Goal: Task Accomplishment & Management: Manage account settings

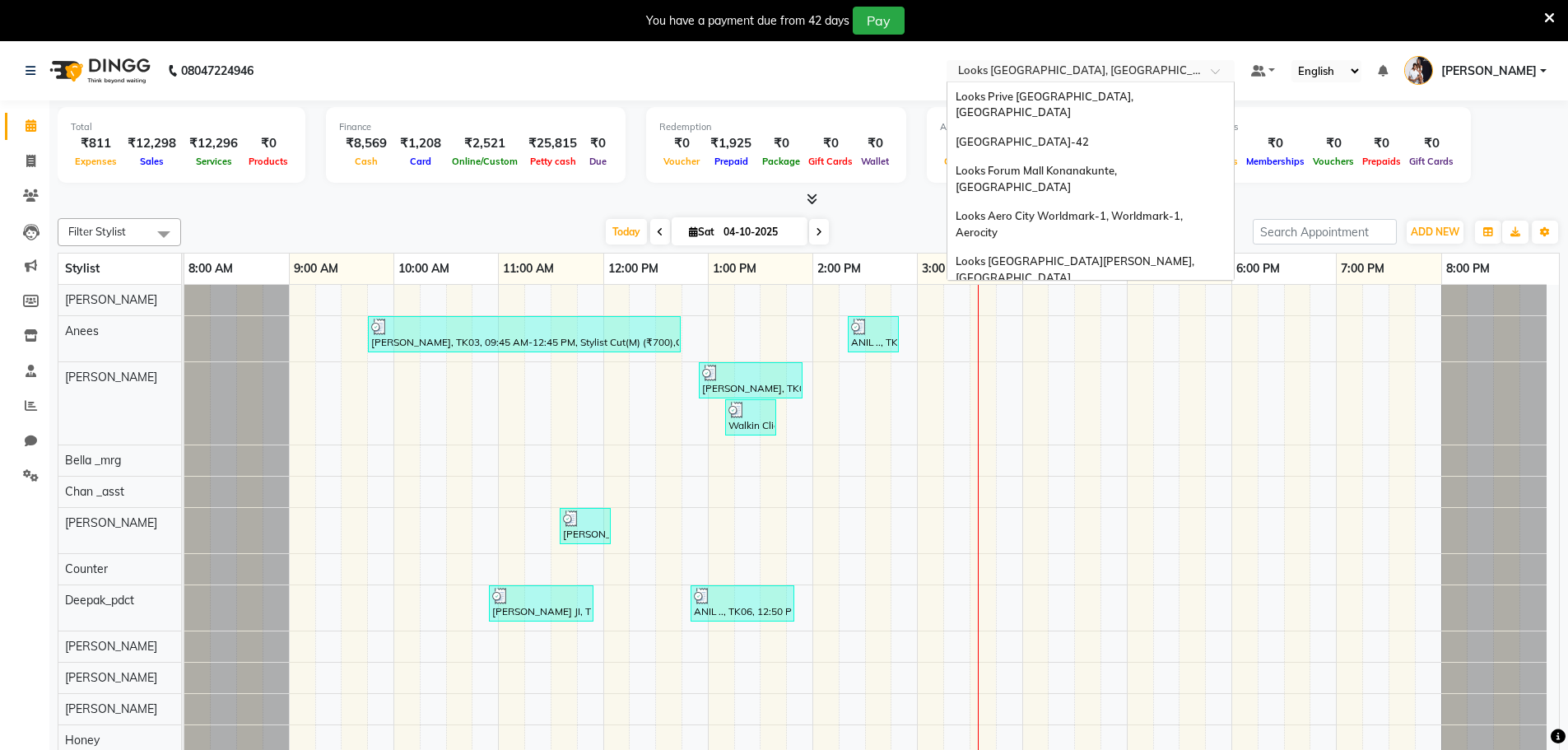
click at [1074, 70] on input "text" at bounding box center [1073, 72] width 238 height 16
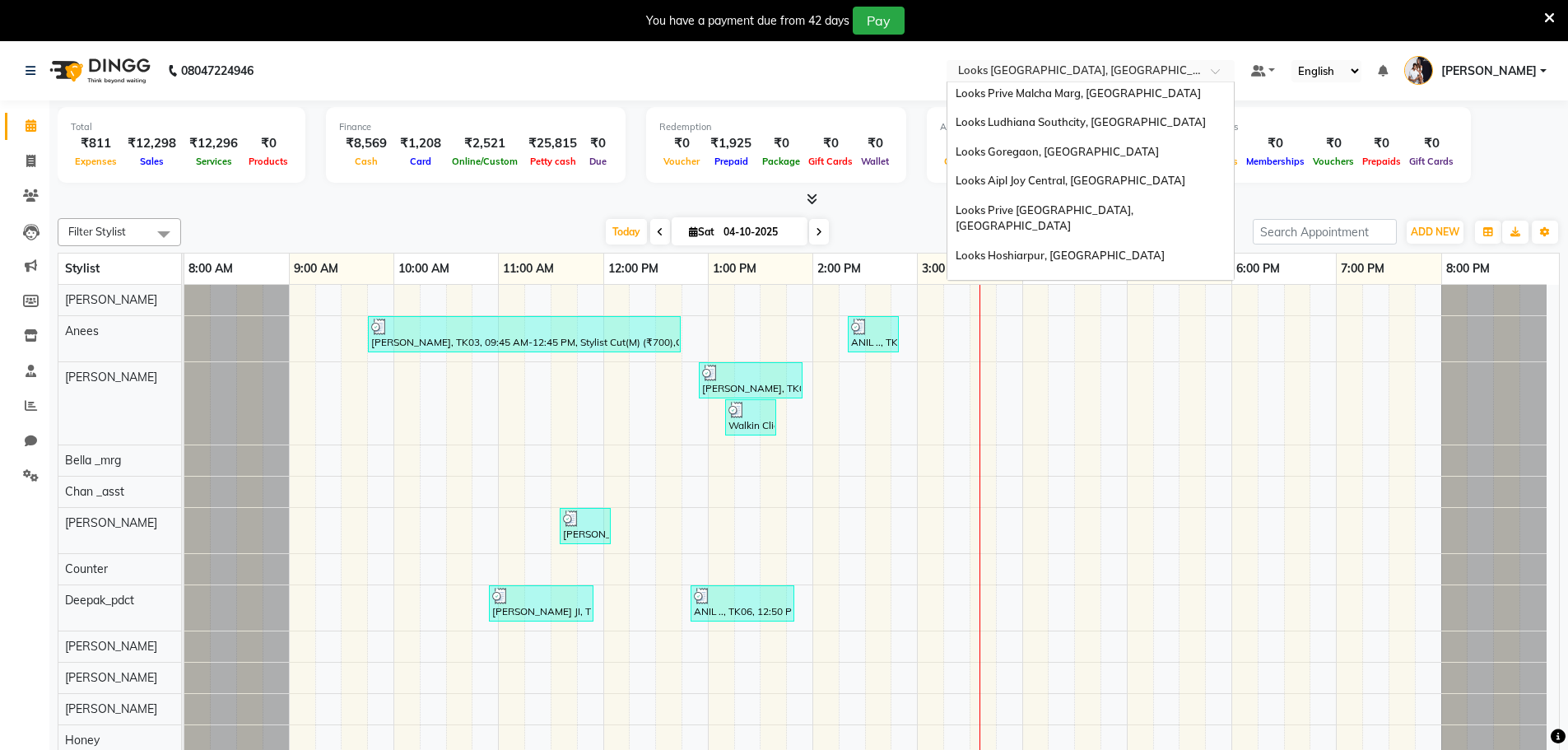
type input "s"
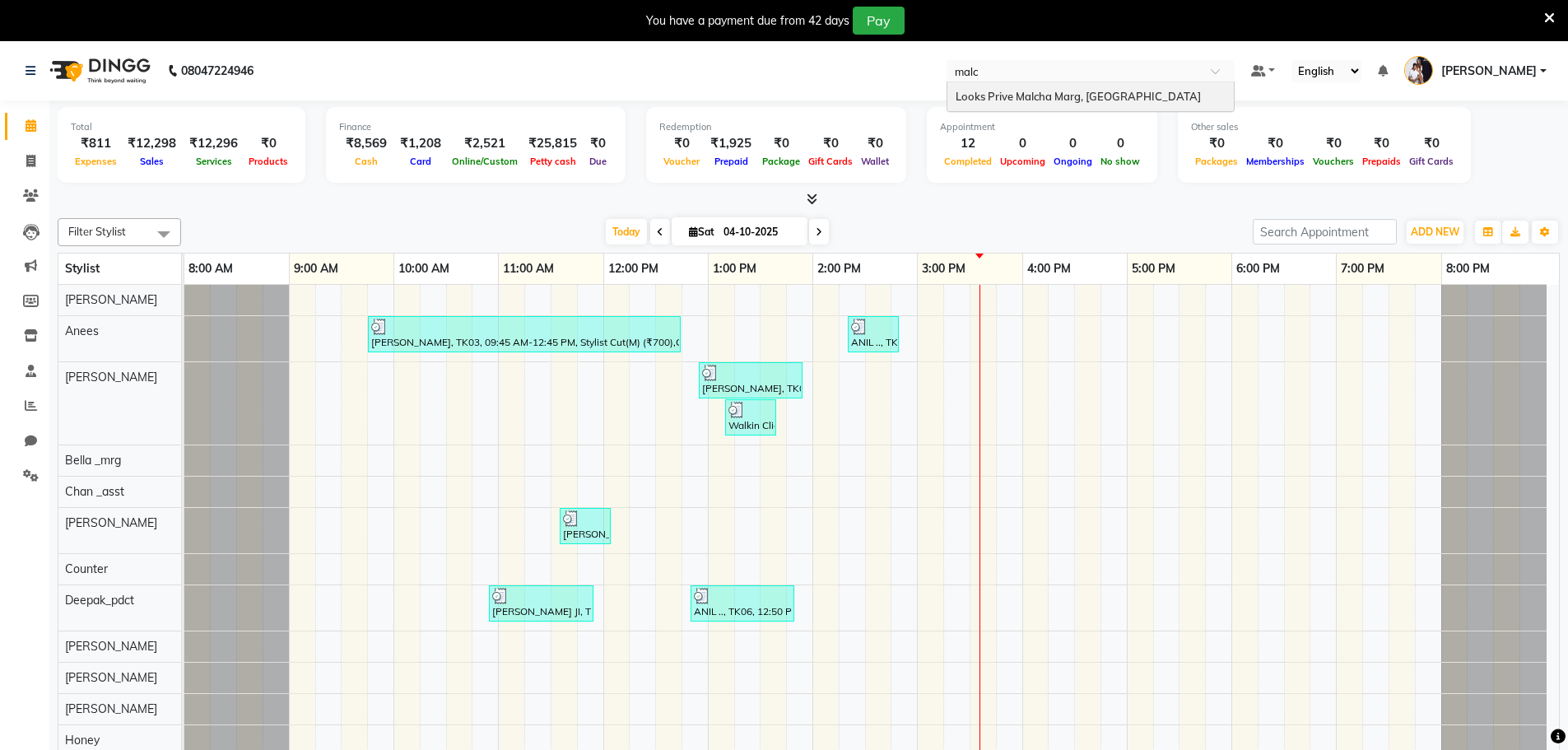
scroll to position [0, 0]
type input "malcha"
click at [1080, 88] on div "Looks Prive Malcha Marg, [GEOGRAPHIC_DATA]" at bounding box center [1090, 97] width 286 height 30
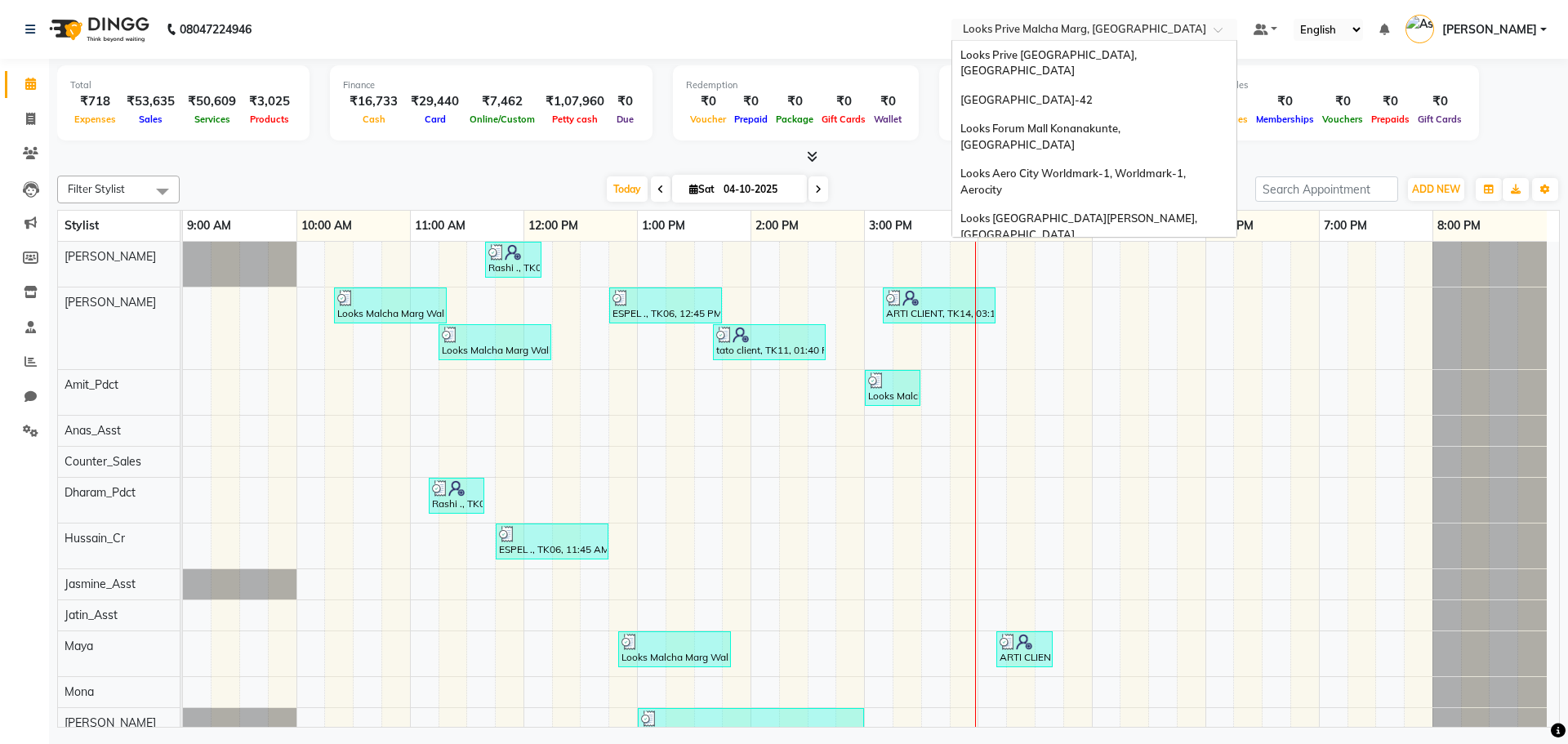
click at [1038, 40] on ng-select "Select Location × Looks Prive Malcha Marg, New Delhi Looks Prive Rajouri Garden…" at bounding box center [1093, 30] width 286 height 22
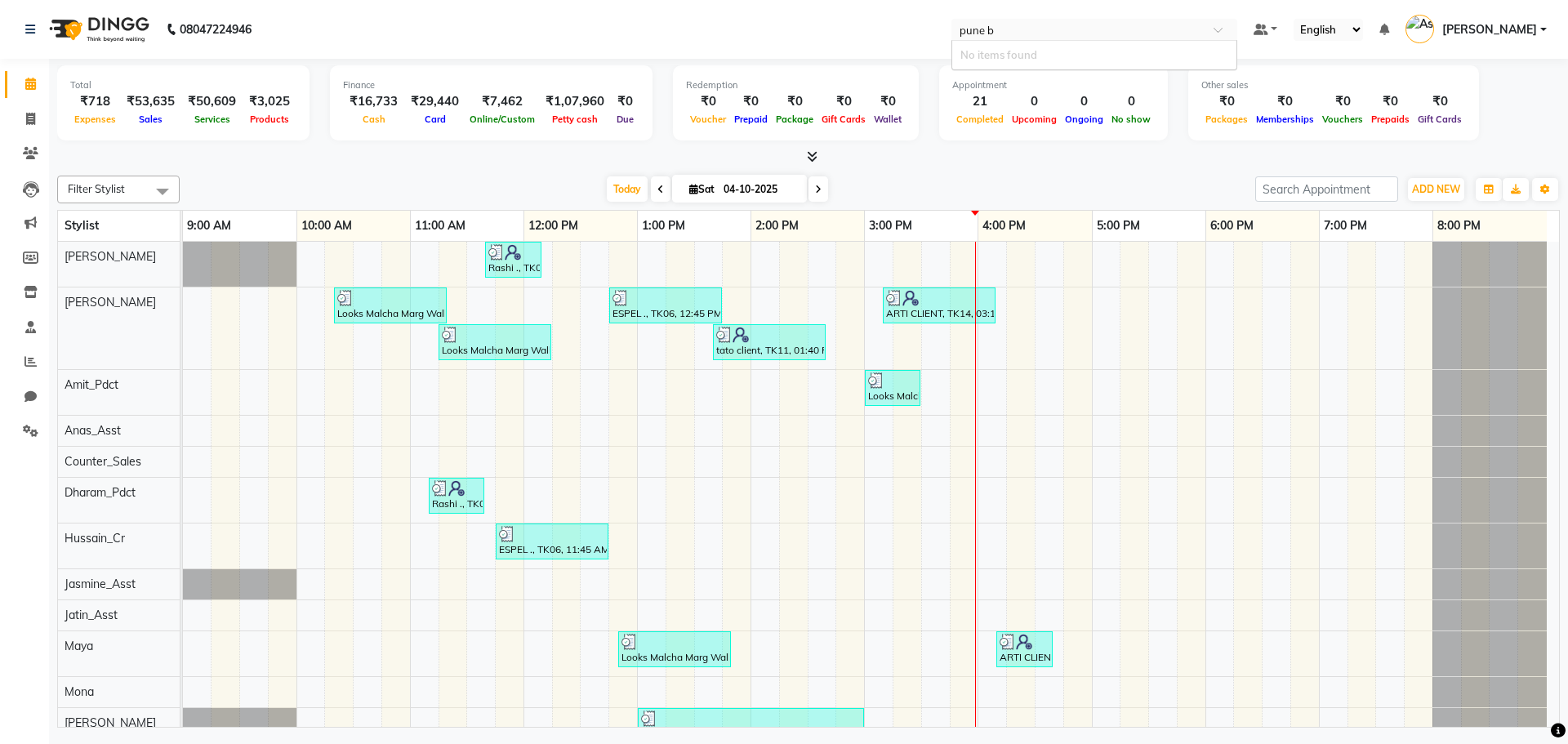
type input "pune"
click at [1033, 48] on span "Looks Pune Pavillion, [GEOGRAPHIC_DATA], [GEOGRAPHIC_DATA]" at bounding box center [1074, 63] width 227 height 30
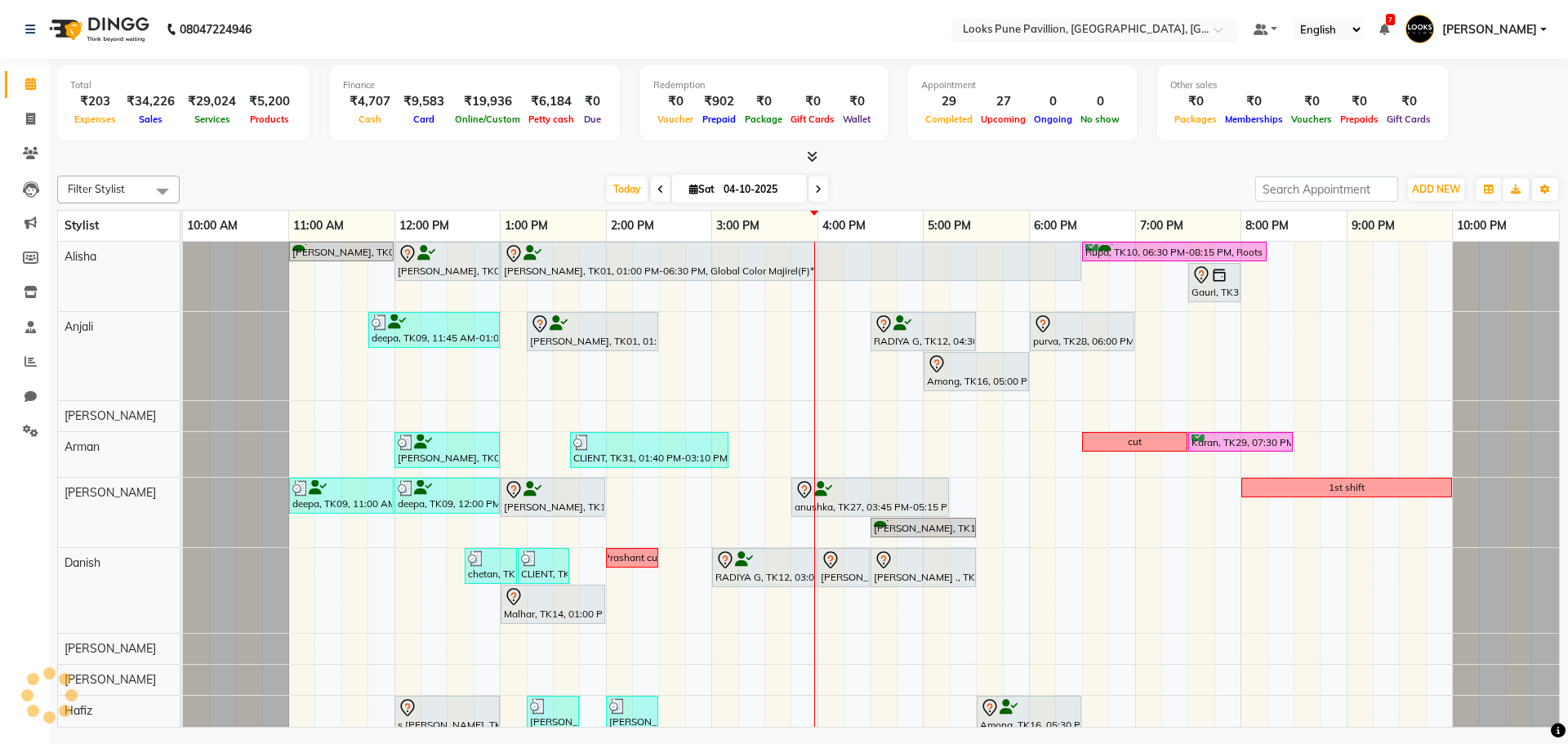
click at [1070, 32] on input "text" at bounding box center [1077, 31] width 236 height 16
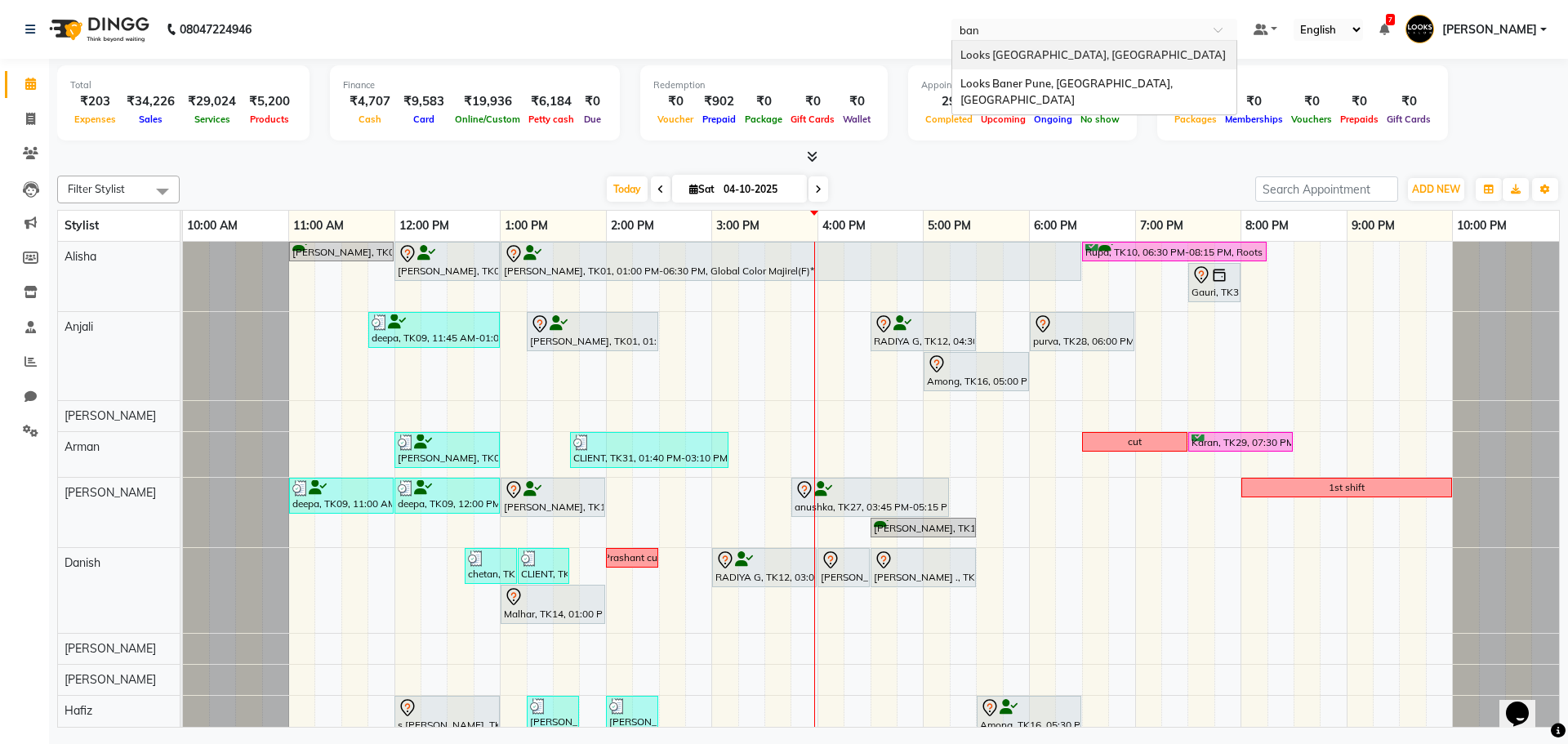
type input "bane"
click at [1078, 60] on span "Looks Baner Pune, [GEOGRAPHIC_DATA], [GEOGRAPHIC_DATA]" at bounding box center [1067, 63] width 214 height 30
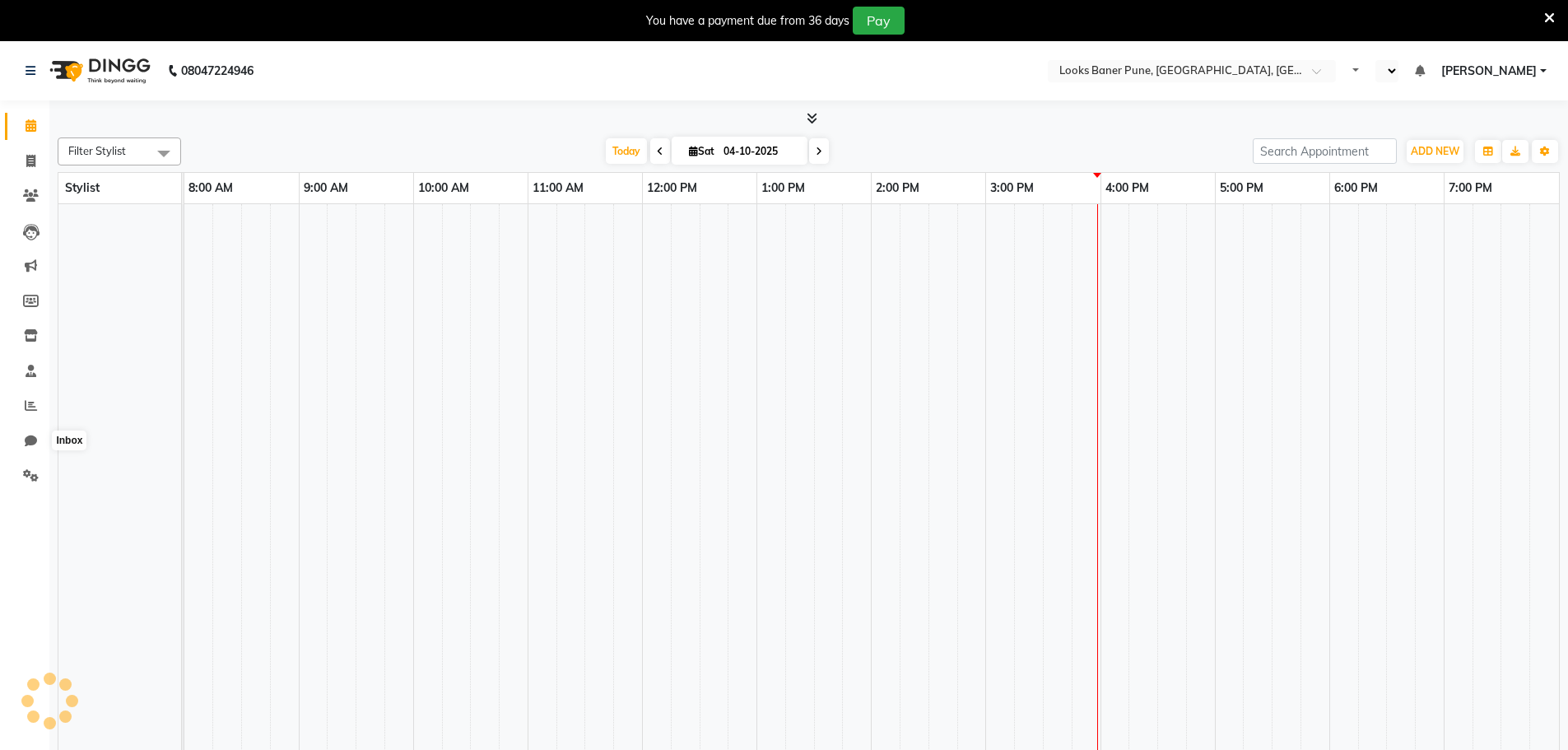
select select "en"
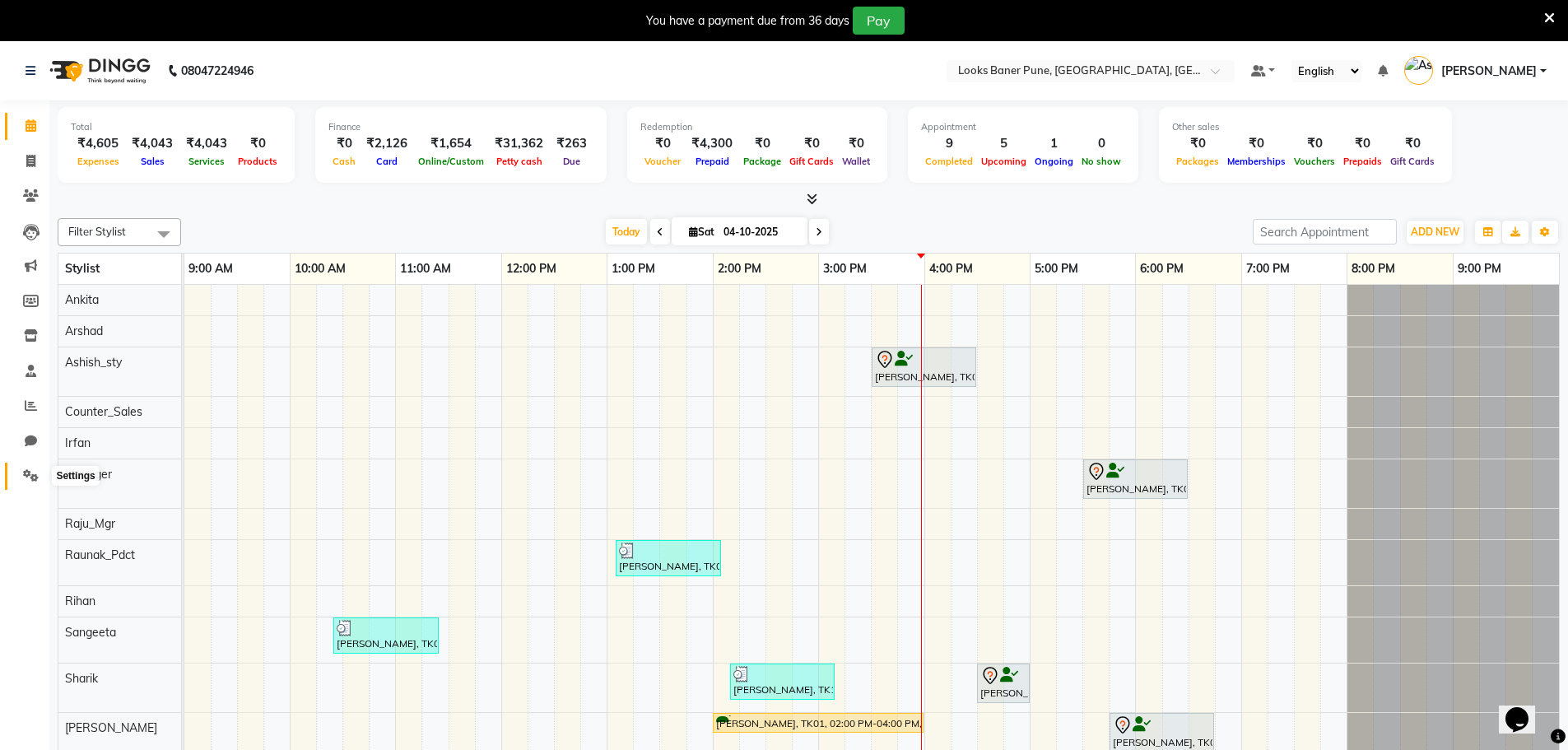
click at [33, 479] on icon at bounding box center [31, 475] width 15 height 12
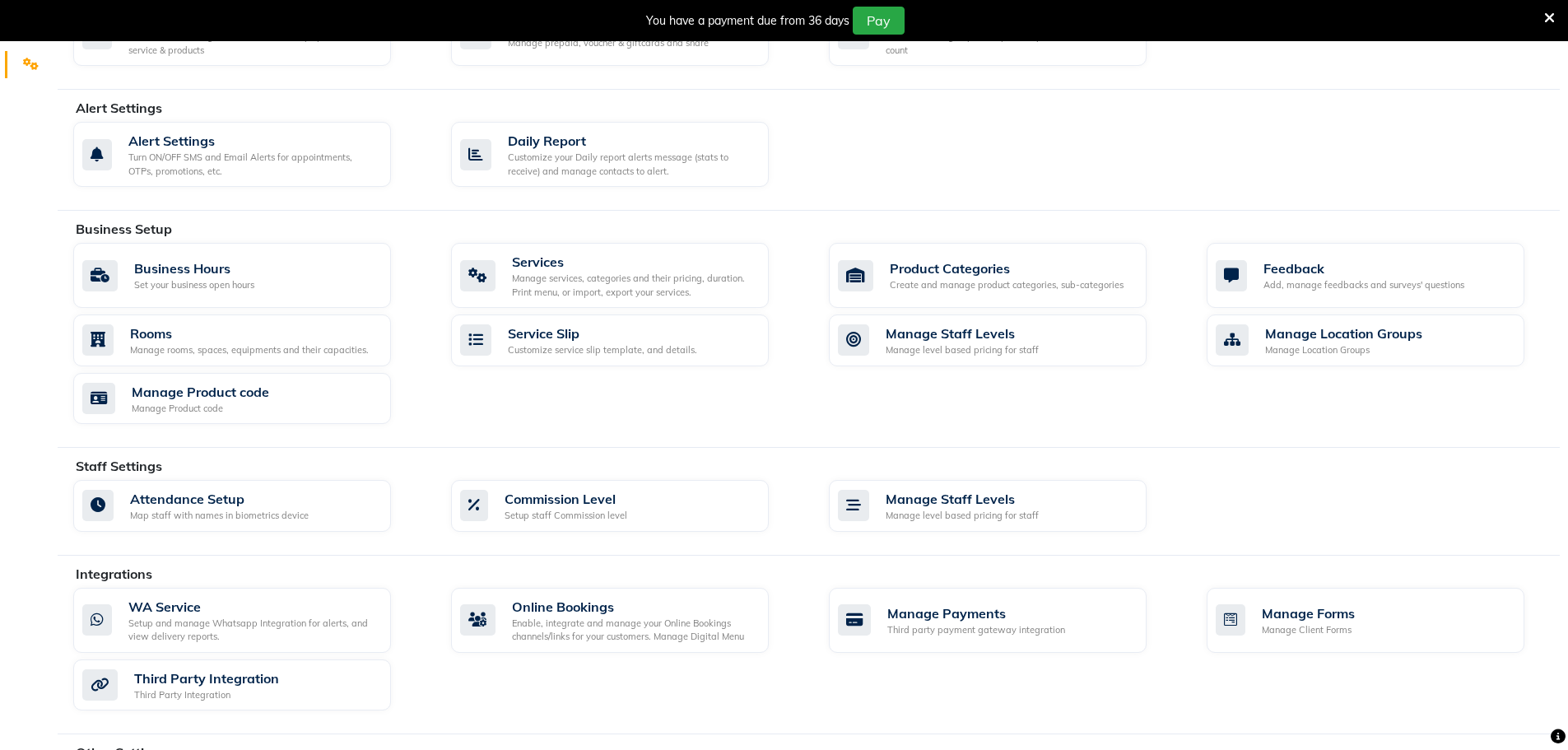
scroll to position [516, 0]
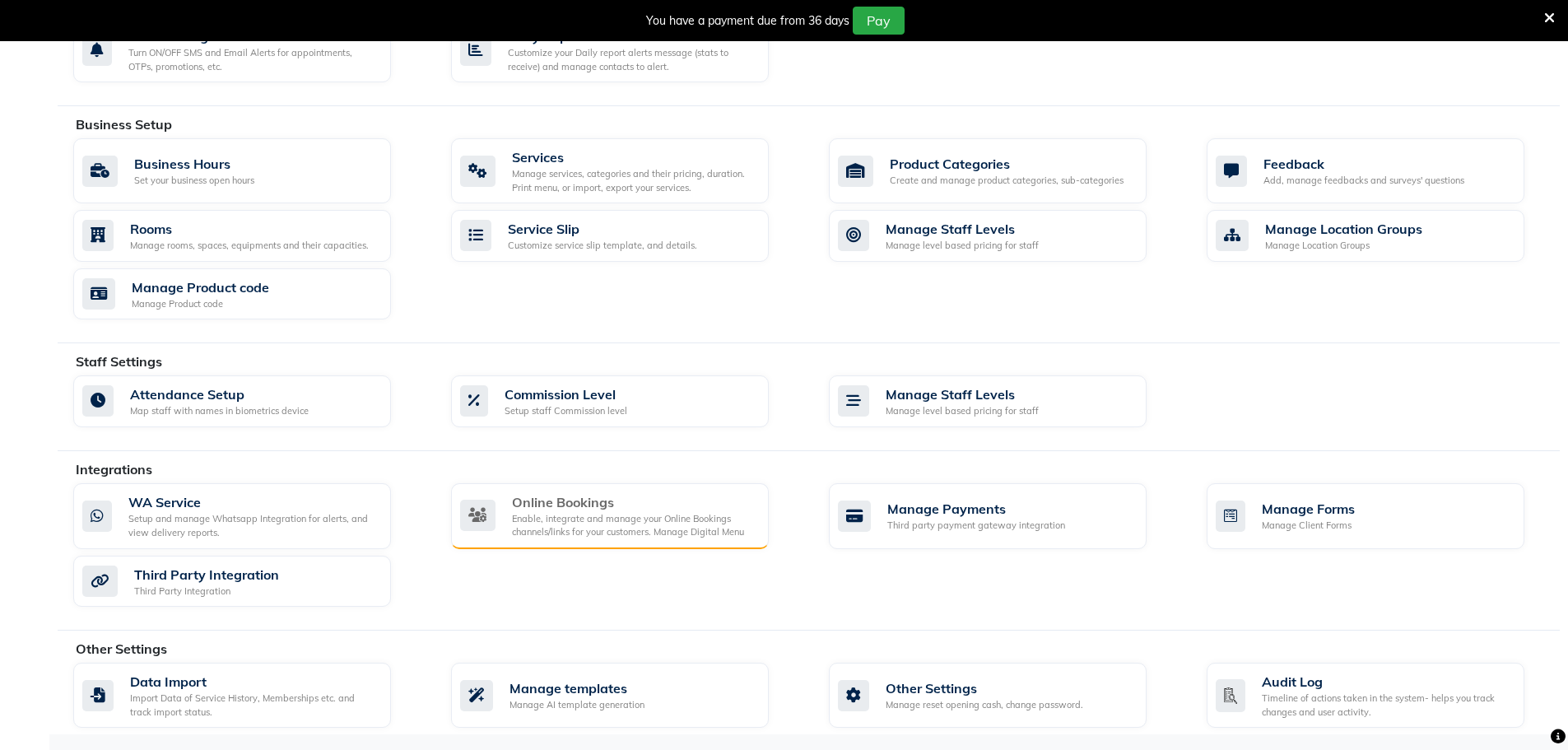
click at [696, 515] on div "Enable, integrate and manage your Online Bookings channels/links for your custo…" at bounding box center [633, 525] width 244 height 27
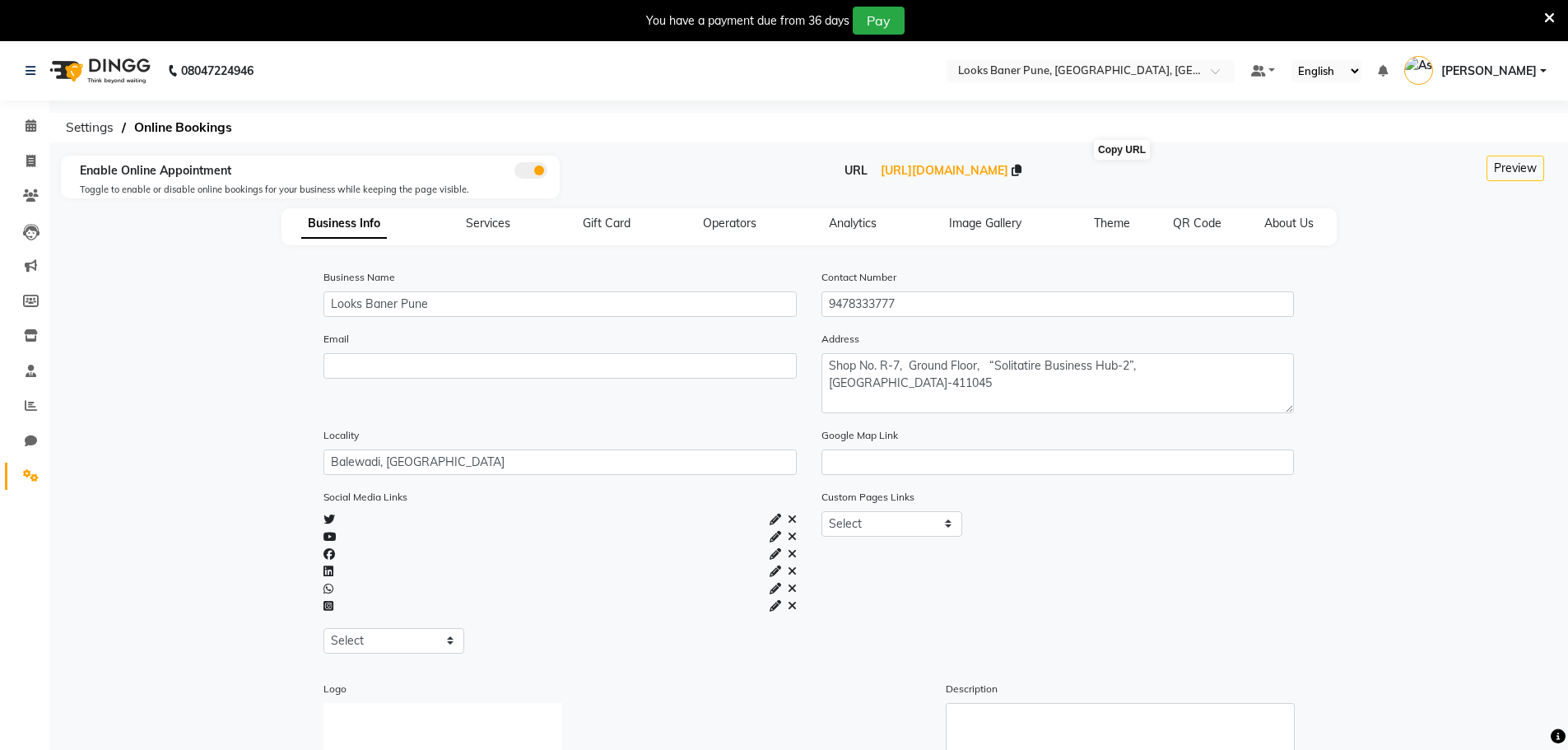
click at [1021, 172] on icon at bounding box center [1017, 170] width 10 height 11
